Goal: Use online tool/utility: Utilize a website feature to perform a specific function

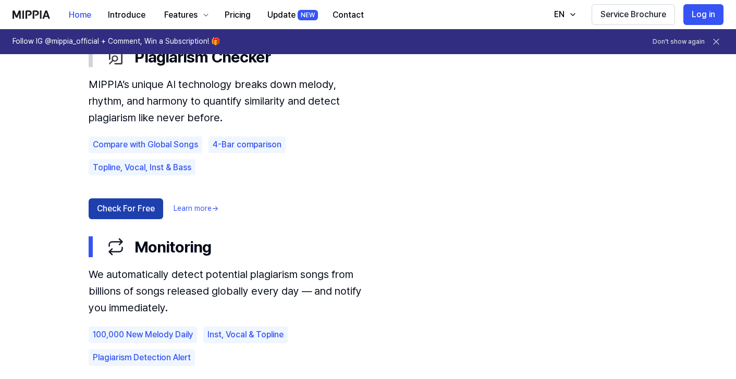
scroll to position [640, 0]
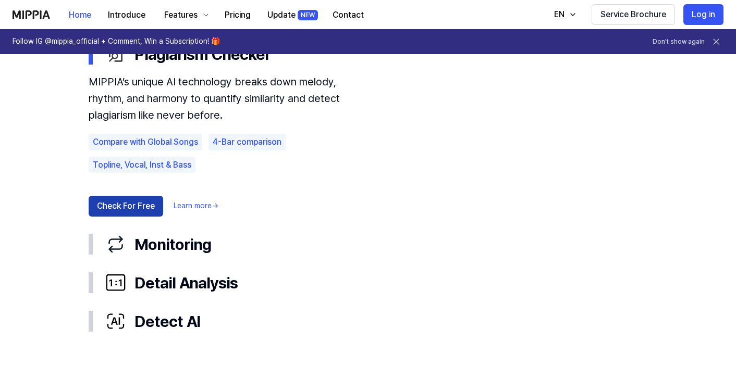
click at [137, 202] on button "Check For Free" at bounding box center [126, 206] width 75 height 21
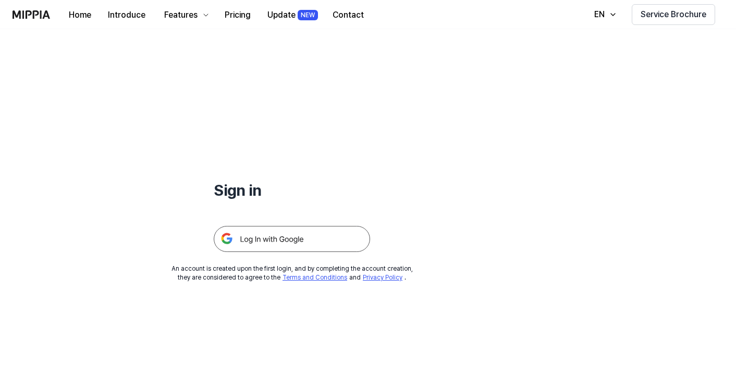
click at [312, 241] on img at bounding box center [292, 239] width 156 height 26
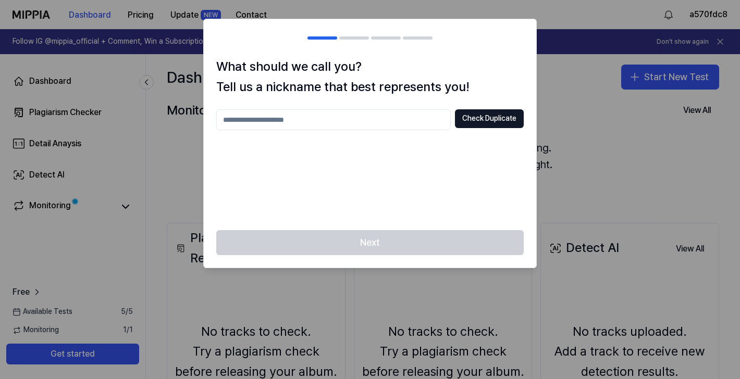
click at [413, 124] on input "text" at bounding box center [333, 119] width 235 height 21
type input "*******"
click at [428, 156] on div "******* Check Duplicate" at bounding box center [369, 163] width 307 height 108
click at [484, 116] on button "Check Duplicate" at bounding box center [489, 118] width 69 height 19
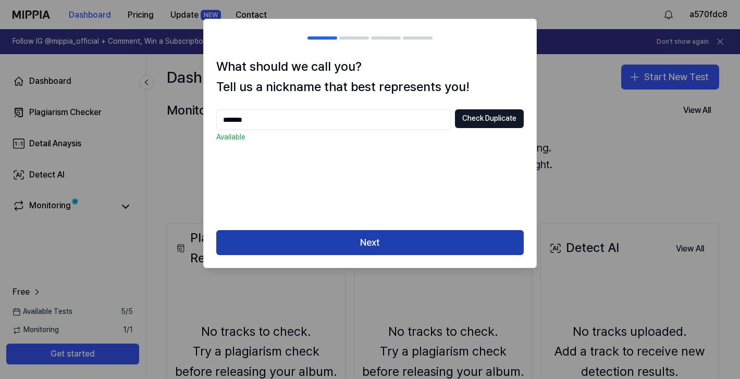
click at [443, 239] on button "Next" at bounding box center [369, 242] width 307 height 25
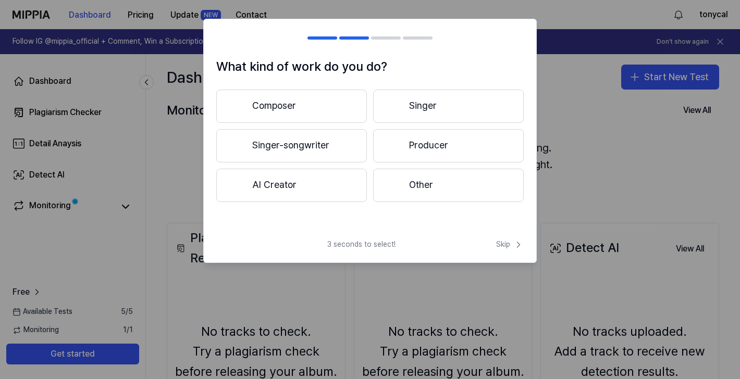
click at [353, 149] on button "Singer-songwriter" at bounding box center [291, 145] width 151 height 33
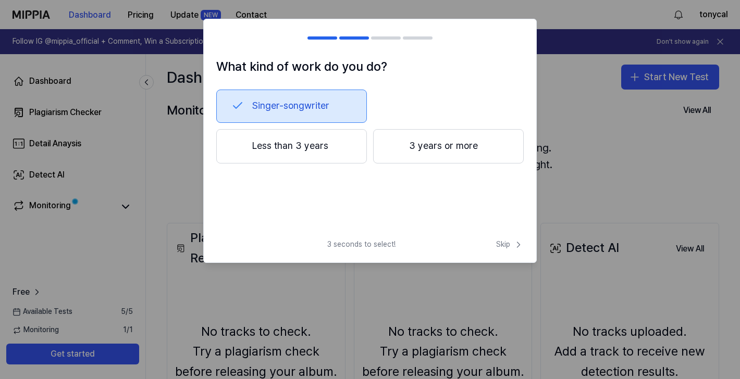
click at [407, 153] on button "3 years or more" at bounding box center [448, 146] width 151 height 34
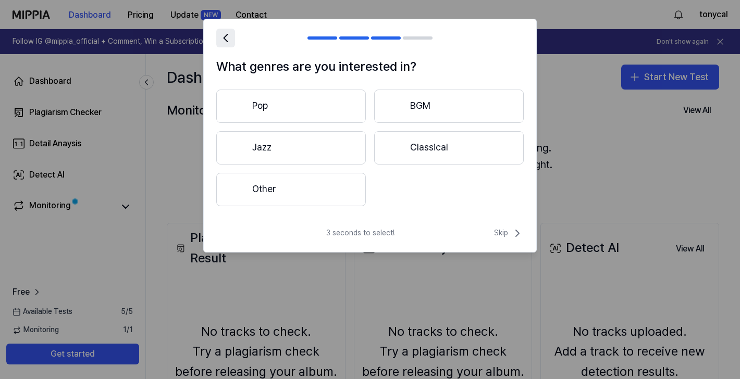
click at [218, 35] on icon at bounding box center [225, 38] width 15 height 15
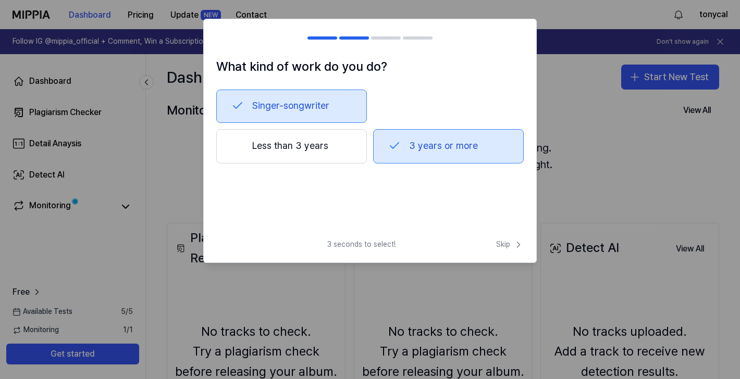
click at [218, 35] on div at bounding box center [222, 38] width 13 height 13
click at [402, 145] on button "3 years or more" at bounding box center [448, 146] width 151 height 34
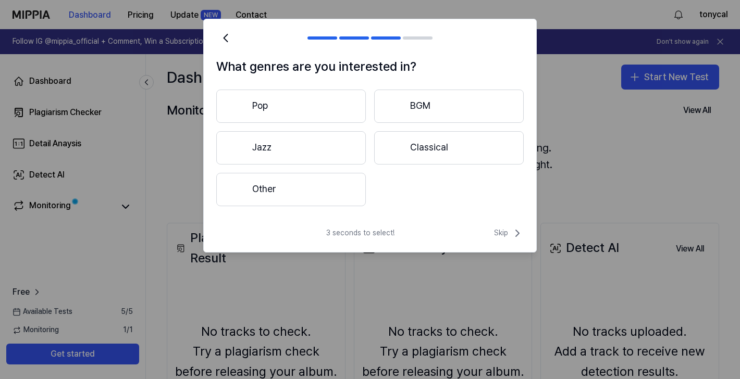
click at [229, 51] on h2 at bounding box center [370, 38] width 332 height 38
click at [221, 41] on icon at bounding box center [225, 38] width 15 height 15
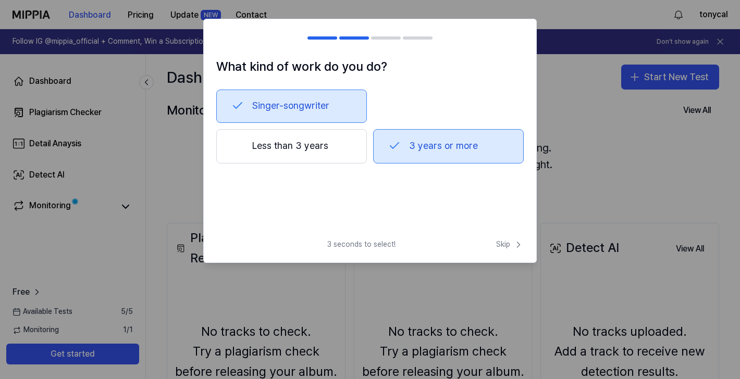
click at [256, 107] on button "Singer-songwriter" at bounding box center [291, 106] width 151 height 33
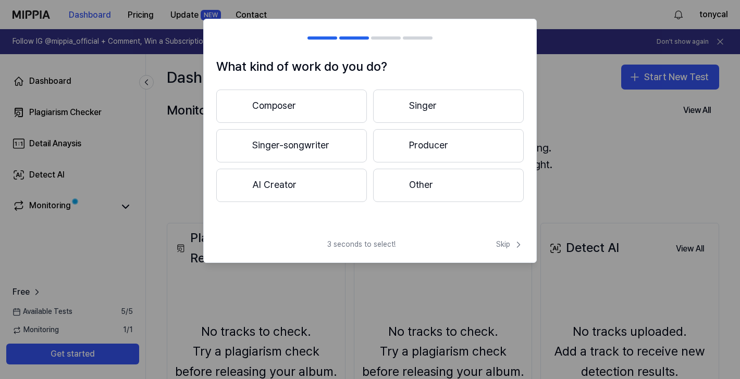
click at [350, 157] on button "Singer-songwriter" at bounding box center [291, 145] width 151 height 33
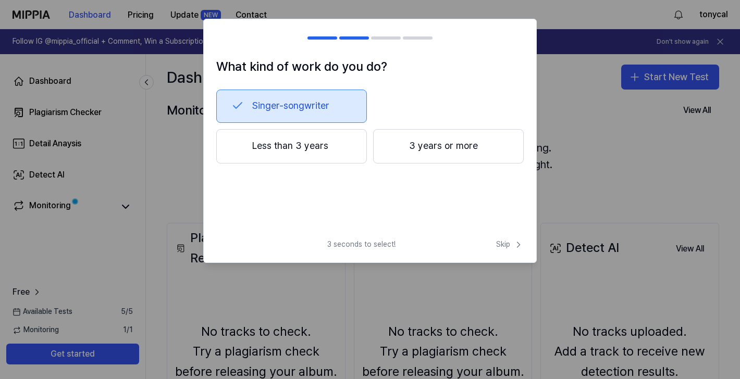
click at [380, 158] on button "3 years or more" at bounding box center [448, 146] width 151 height 34
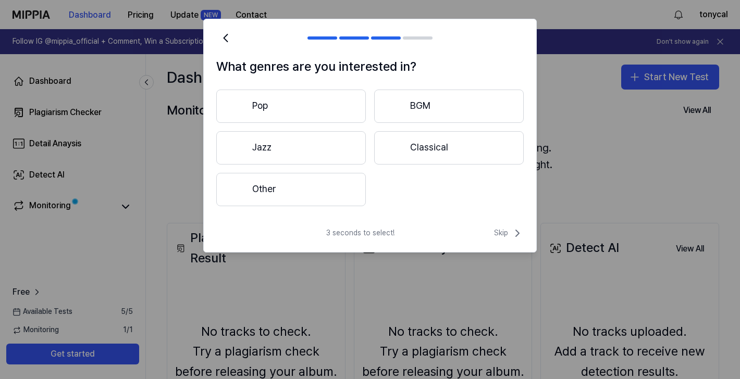
click at [339, 207] on div "What genres are you interested in? Pop BGM Jazz Classical Other" at bounding box center [370, 138] width 332 height 162
click at [335, 198] on button "Other" at bounding box center [291, 189] width 150 height 33
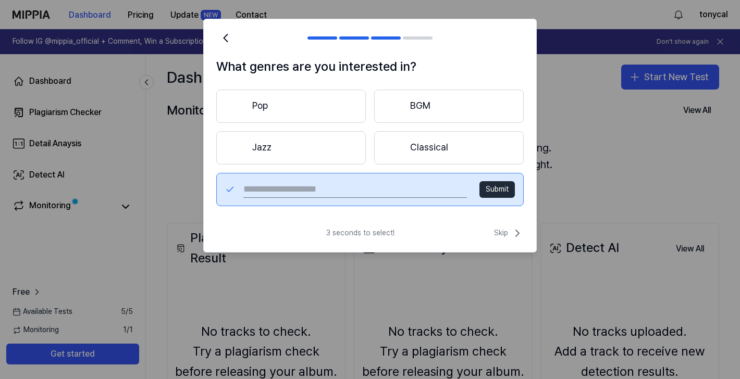
click at [342, 197] on input "text" at bounding box center [355, 189] width 224 height 17
type input "****"
click at [496, 194] on button "Submit" at bounding box center [496, 189] width 35 height 17
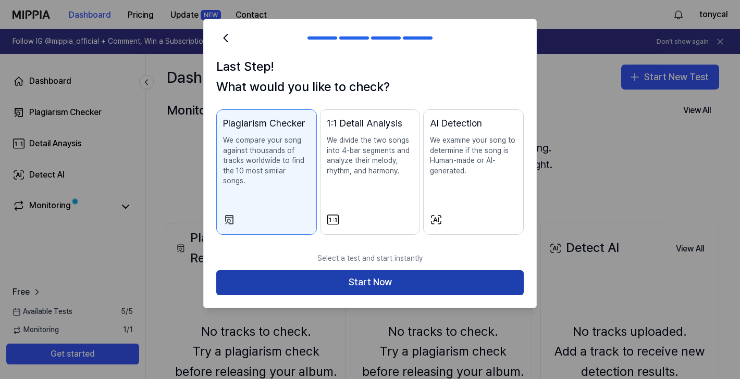
click at [409, 273] on button "Start Now" at bounding box center [369, 282] width 307 height 25
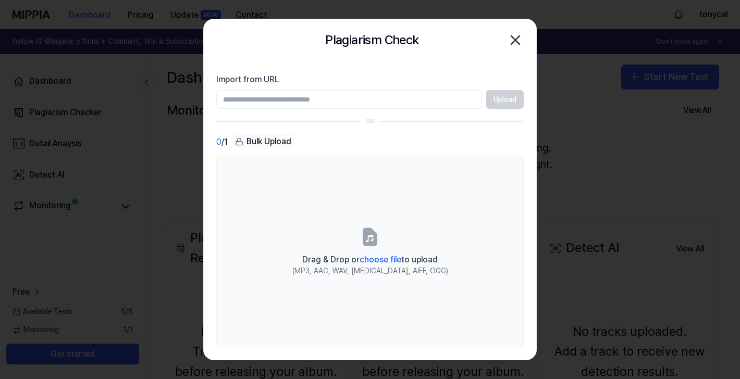
click at [517, 40] on icon "button" at bounding box center [515, 40] width 17 height 17
